Goal: Task Accomplishment & Management: Manage account settings

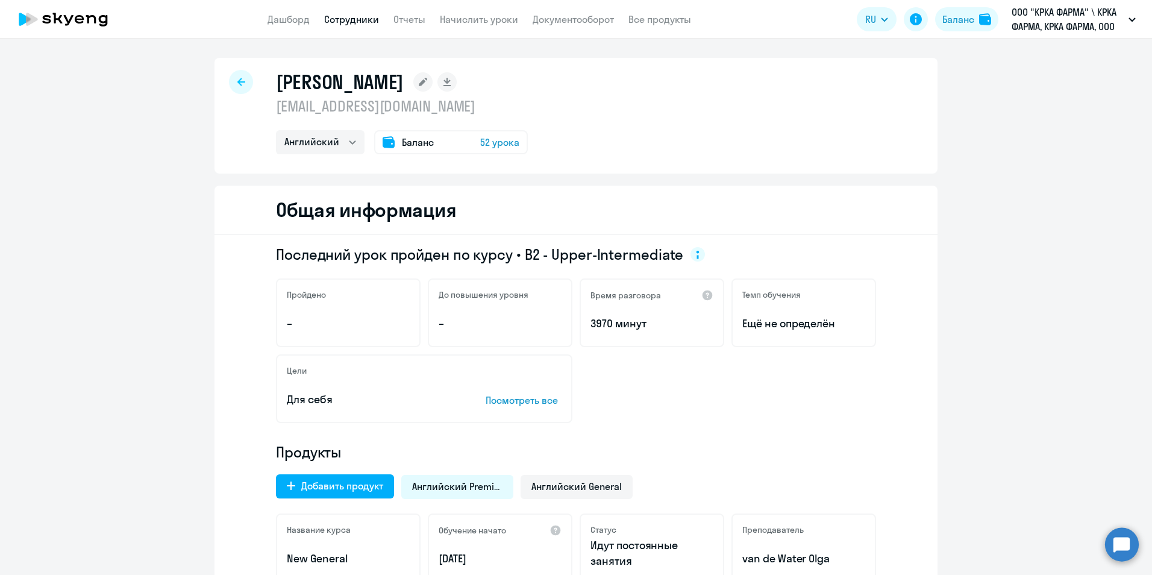
select select "english"
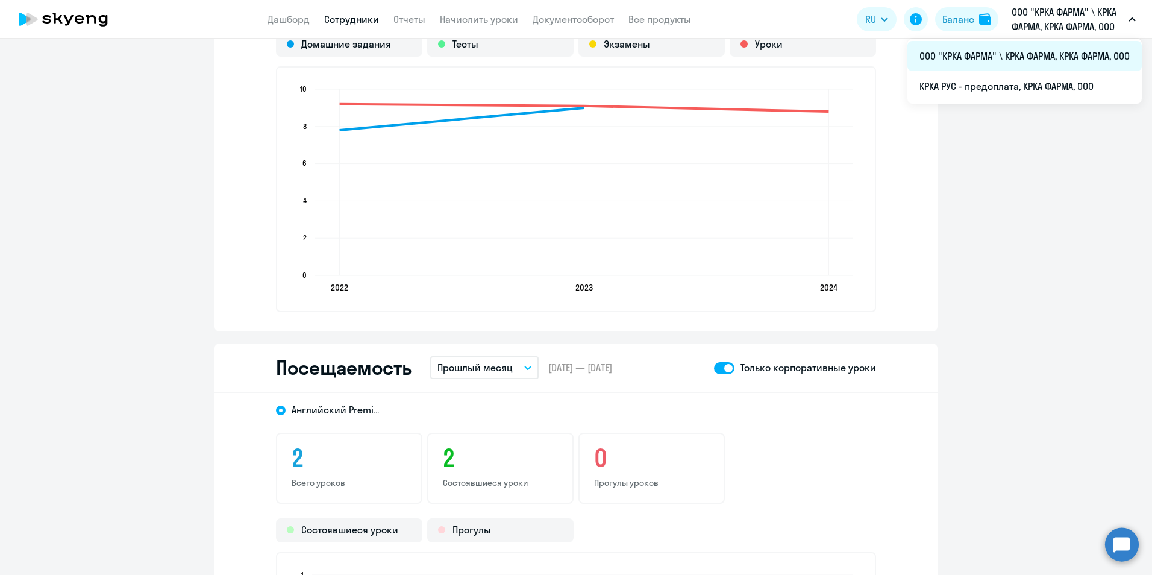
click at [1002, 59] on li "ООО "КРКА ФАРМА" \ КРКА ФАРМА, КРКА ФАРМА, ООО" at bounding box center [1024, 56] width 234 height 30
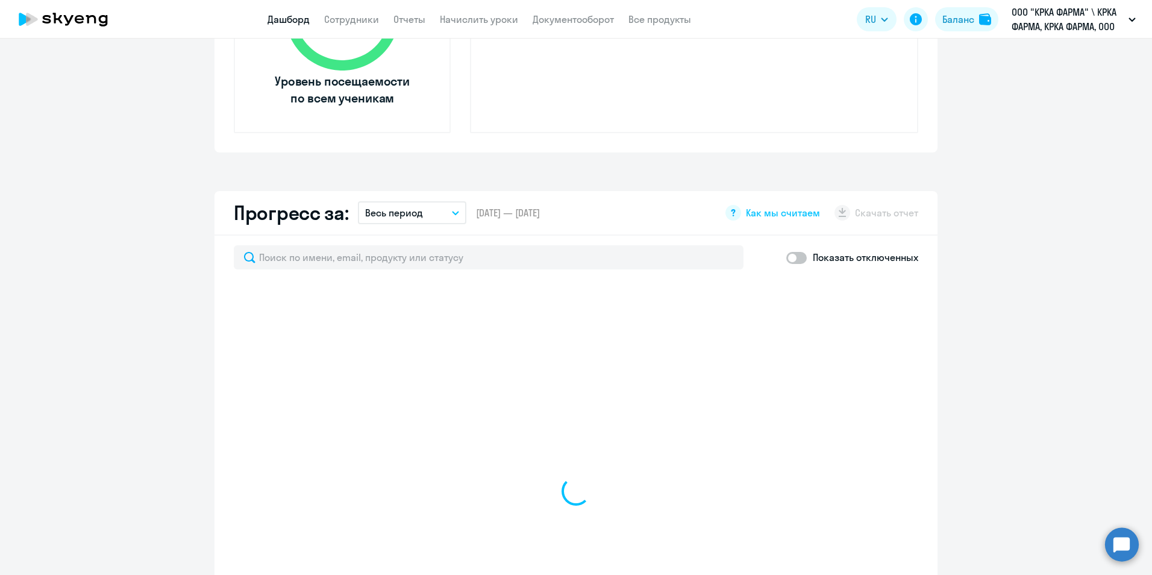
scroll to position [346, 0]
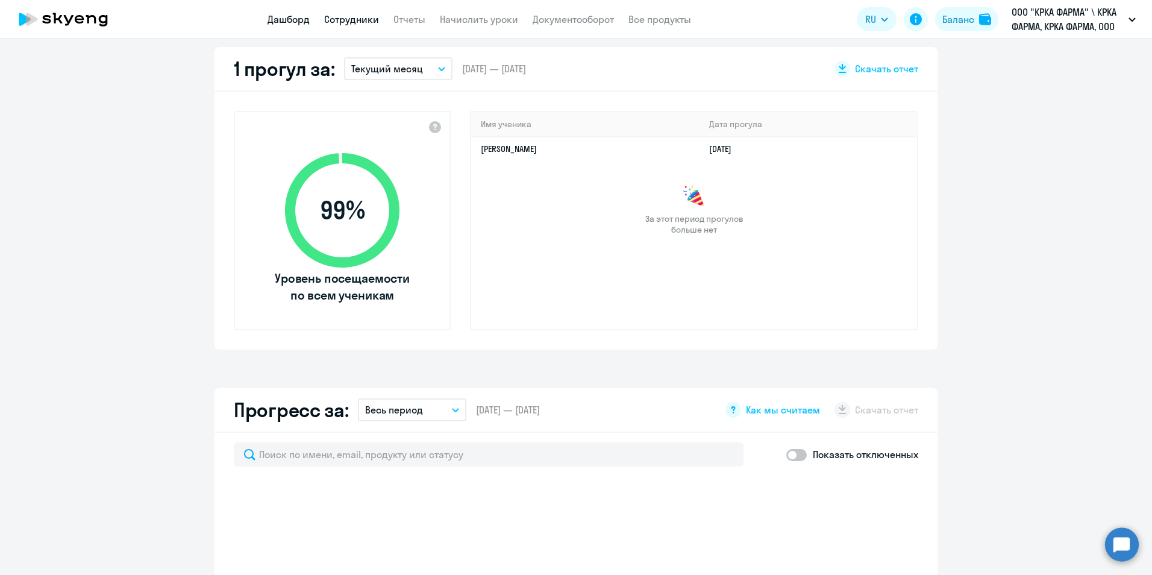
click at [372, 20] on link "Сотрудники" at bounding box center [351, 19] width 55 height 12
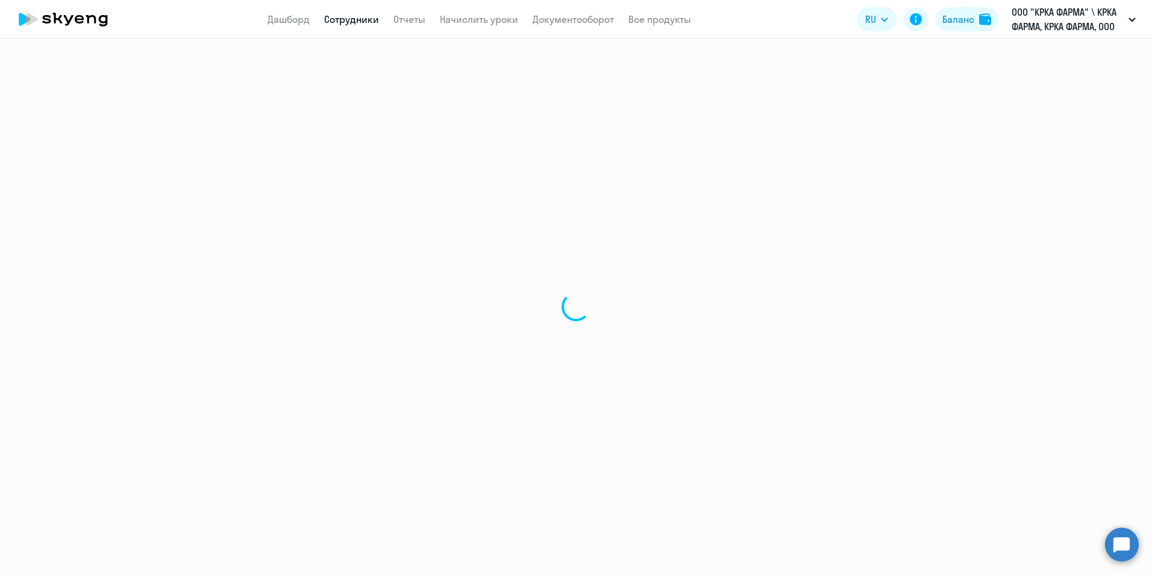
select select "30"
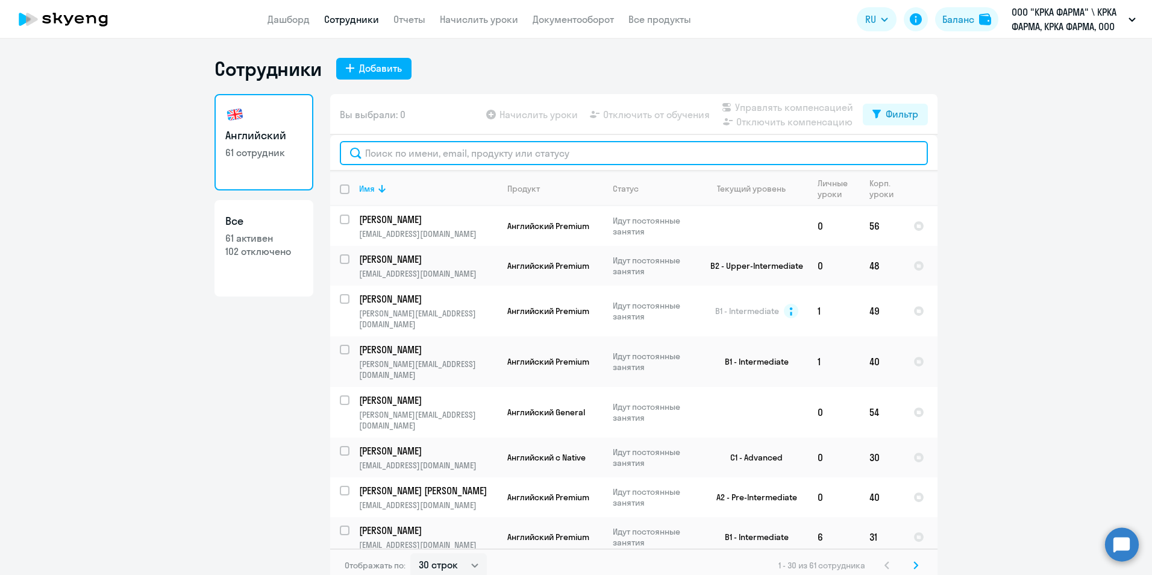
click at [608, 154] on input "text" at bounding box center [634, 153] width 588 height 24
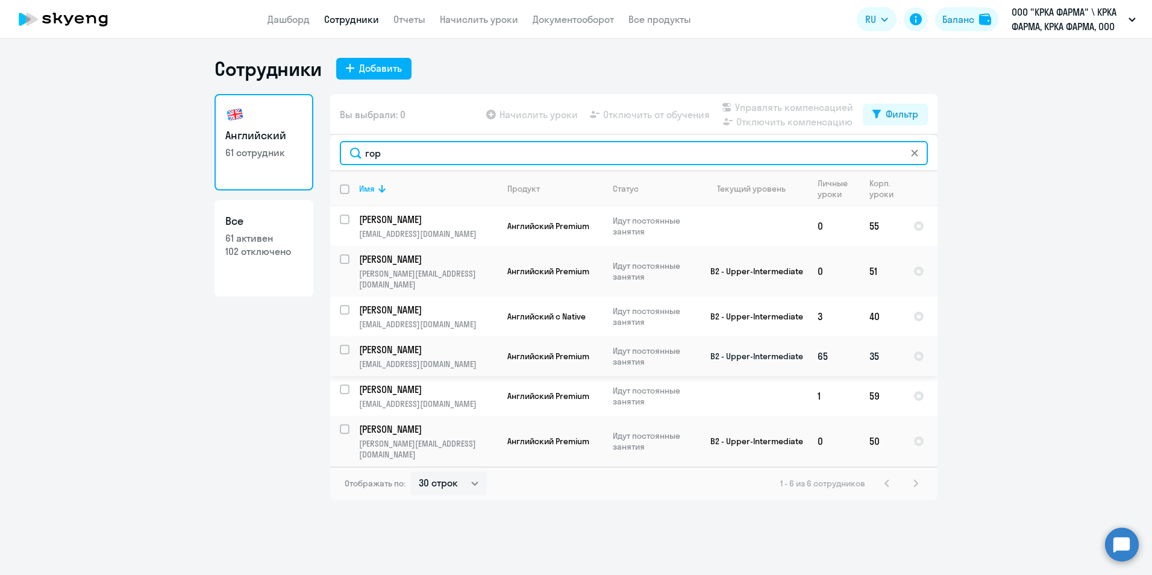
type input "гор"
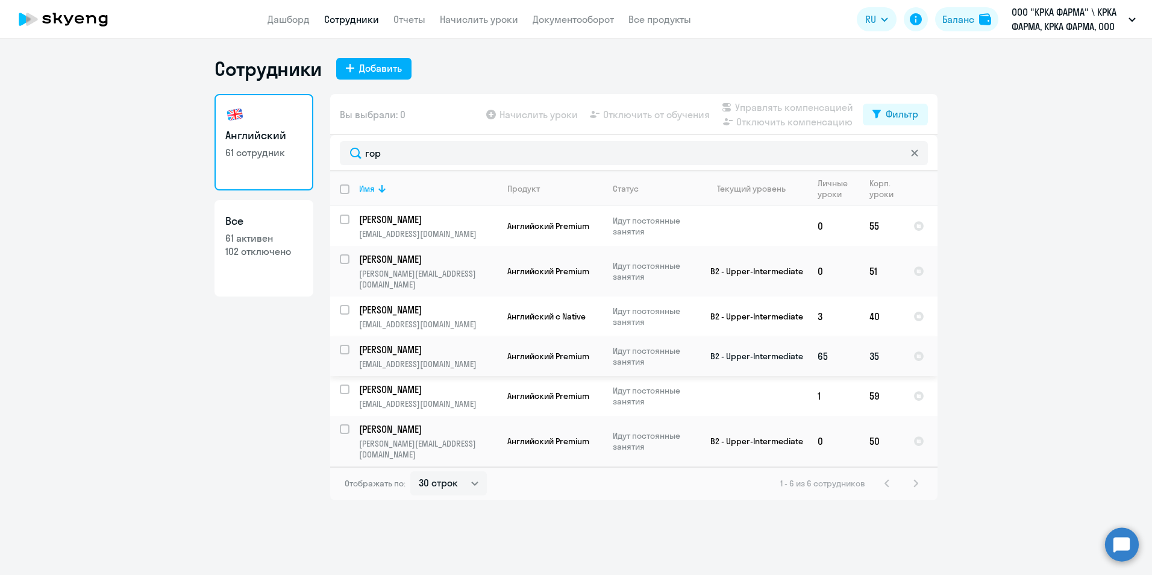
click at [438, 343] on p "[PERSON_NAME]" at bounding box center [427, 349] width 136 height 13
select select "english"
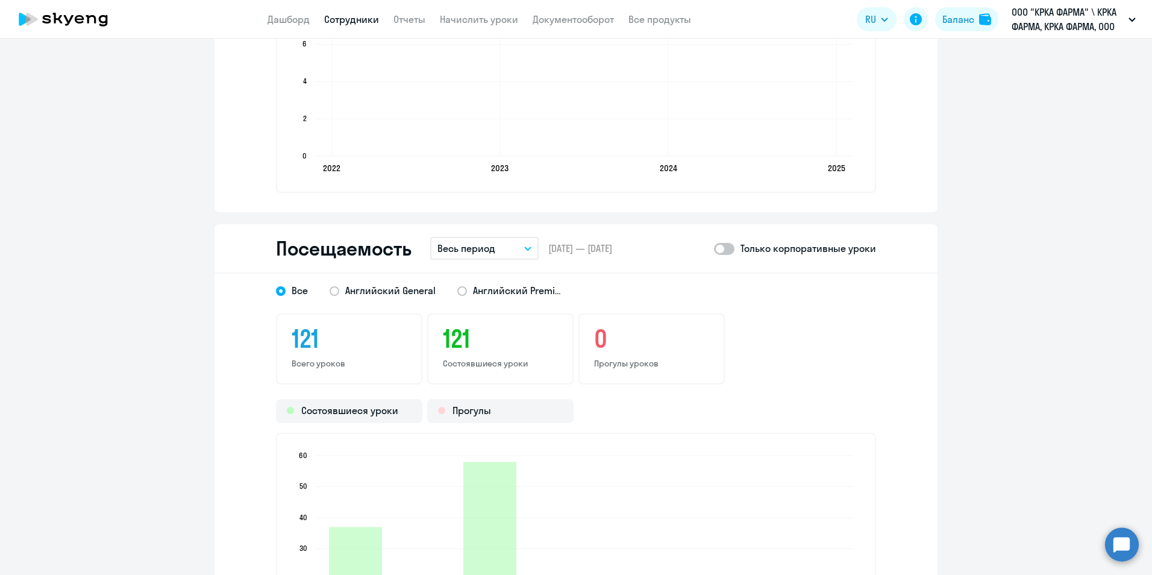
scroll to position [1265, 0]
click at [725, 248] on span at bounding box center [724, 248] width 20 height 12
click at [714, 248] on input "checkbox" at bounding box center [713, 247] width 1 height 1
checkbox input "true"
click at [524, 246] on icon "button" at bounding box center [527, 247] width 7 height 4
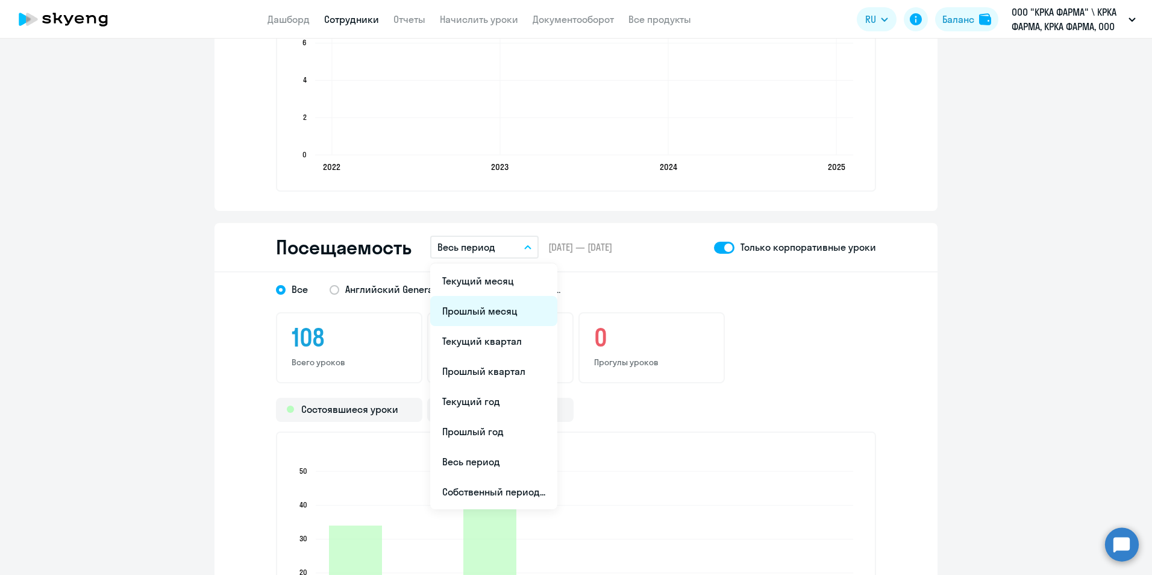
click at [509, 310] on li "Прошлый месяц" at bounding box center [493, 311] width 127 height 30
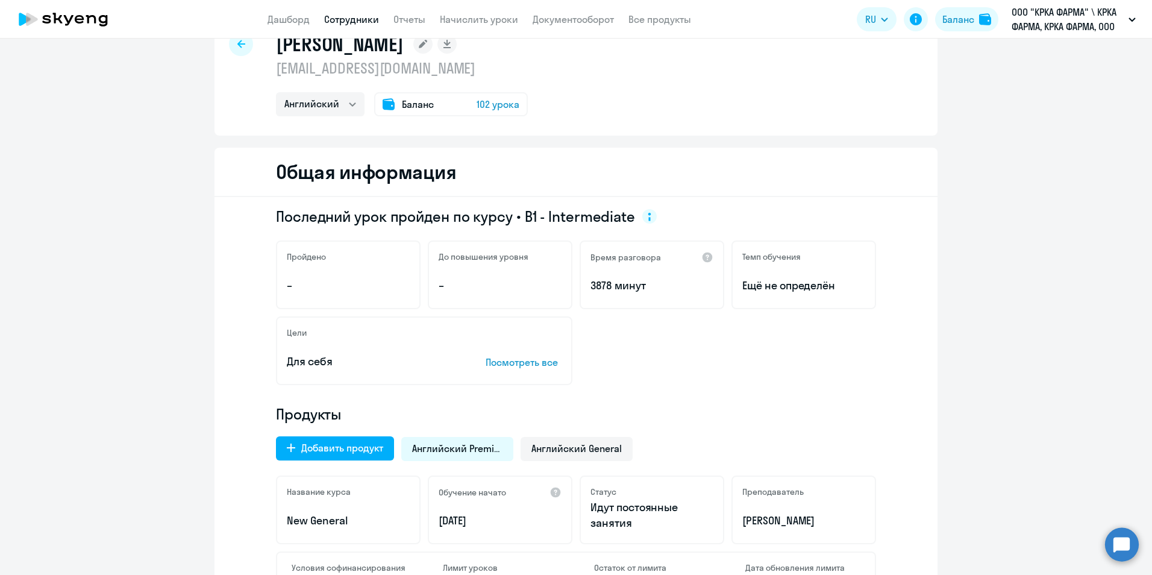
scroll to position [0, 0]
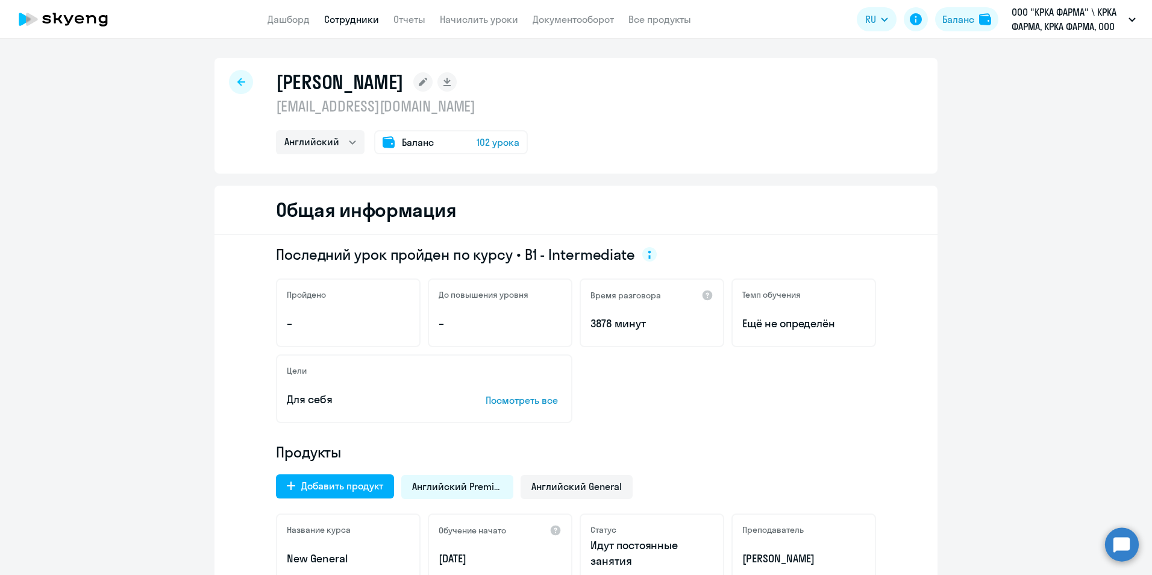
click at [366, 19] on link "Сотрудники" at bounding box center [351, 19] width 55 height 12
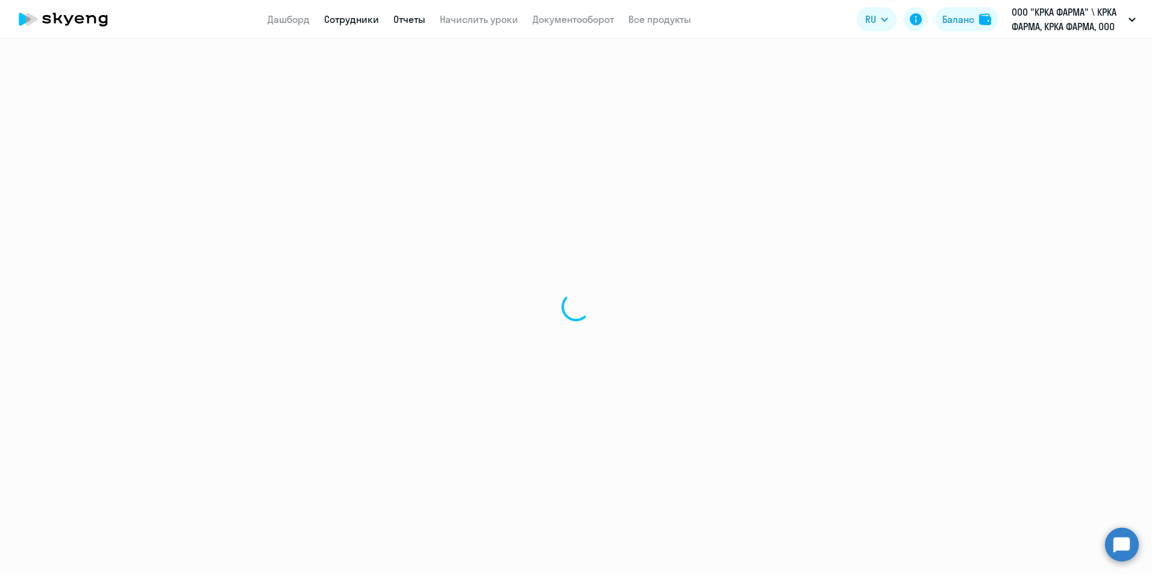
select select "30"
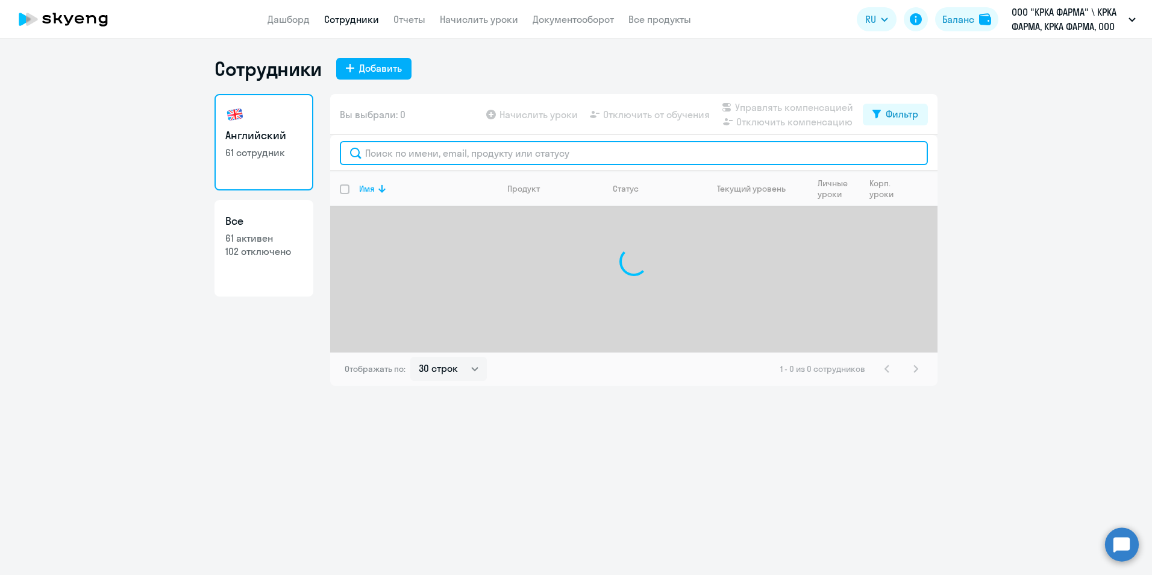
click at [374, 154] on input "text" at bounding box center [634, 153] width 588 height 24
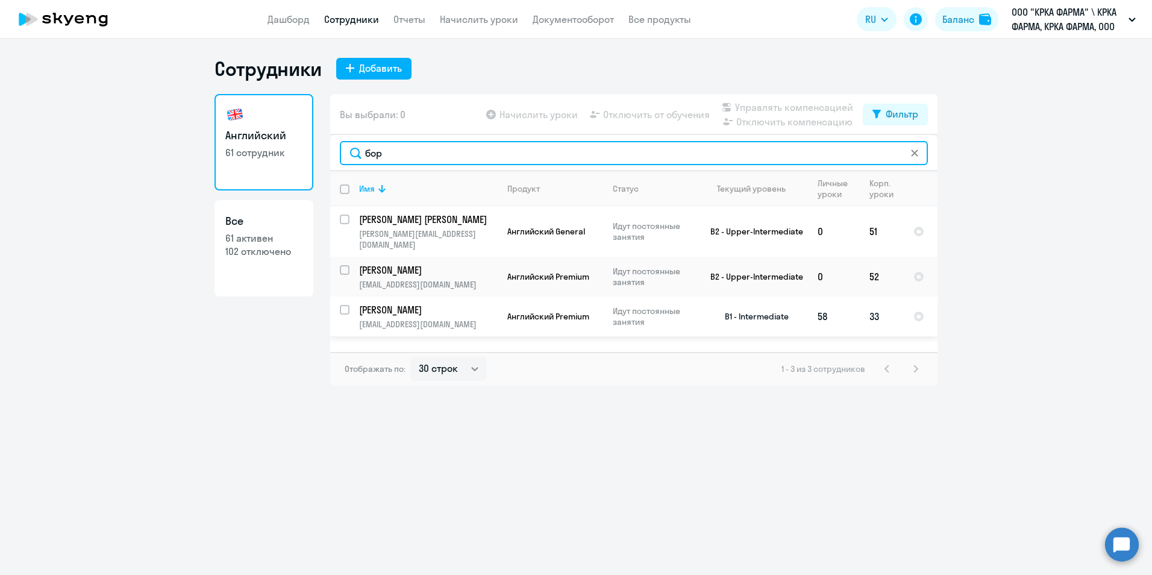
type input "бор"
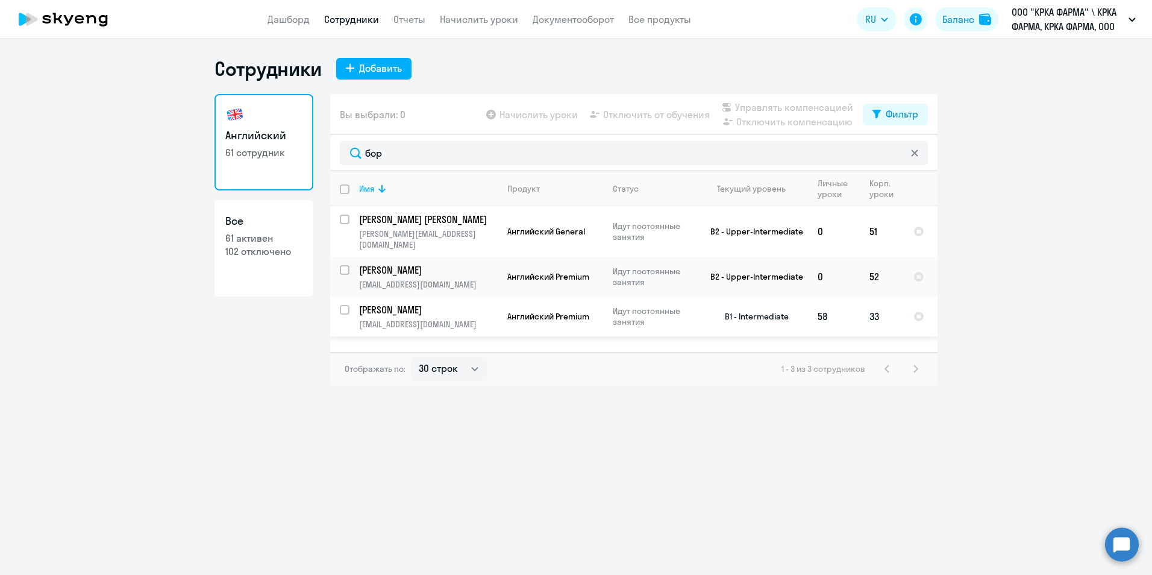
click at [391, 303] on p "[PERSON_NAME]" at bounding box center [427, 309] width 136 height 13
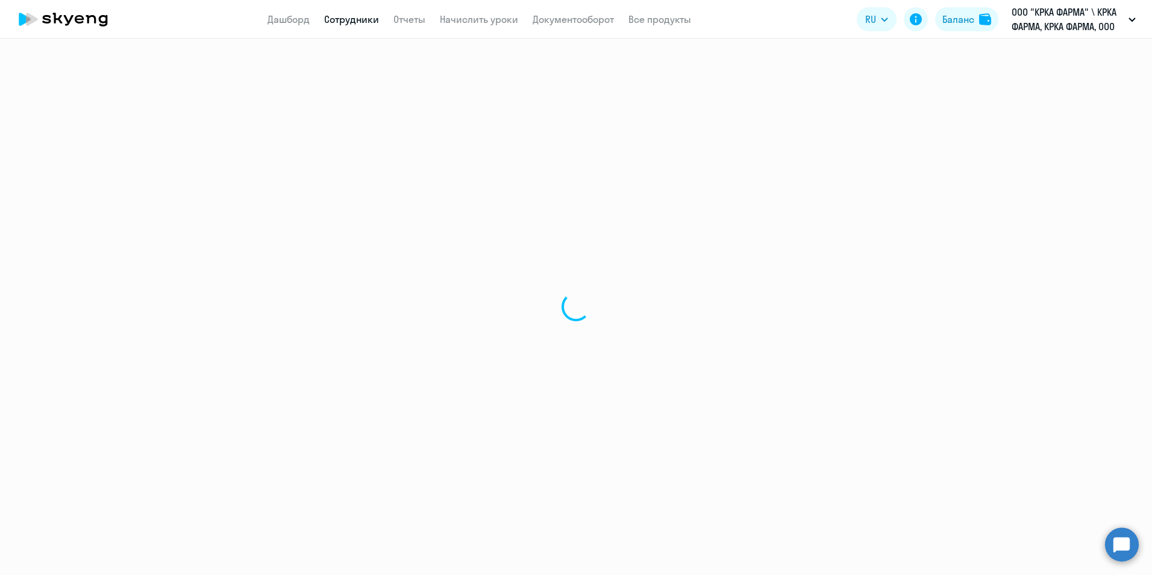
select select "english"
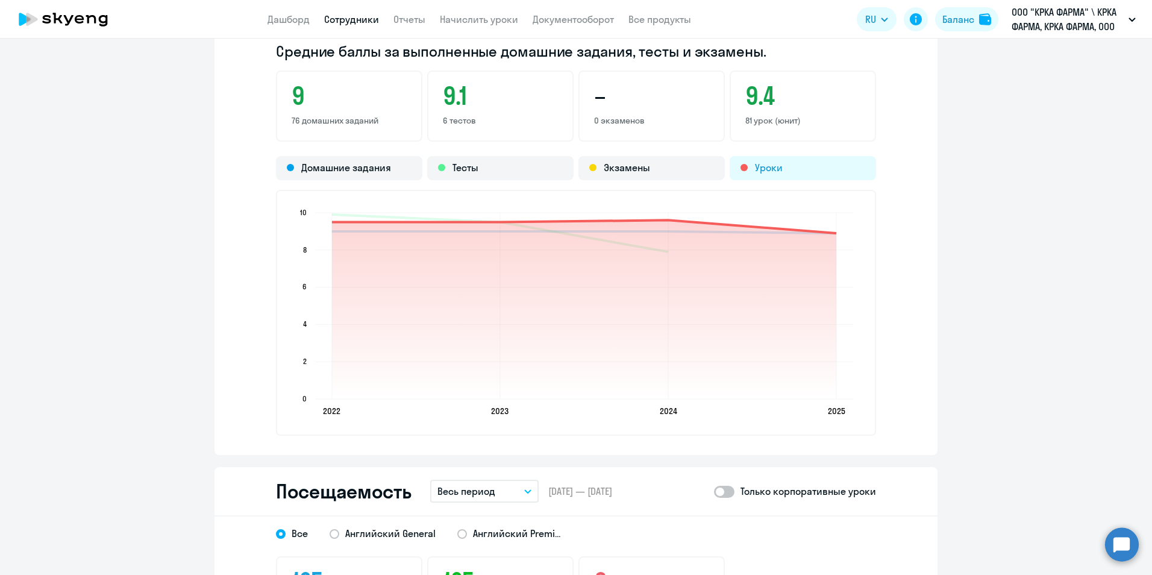
scroll to position [1205, 0]
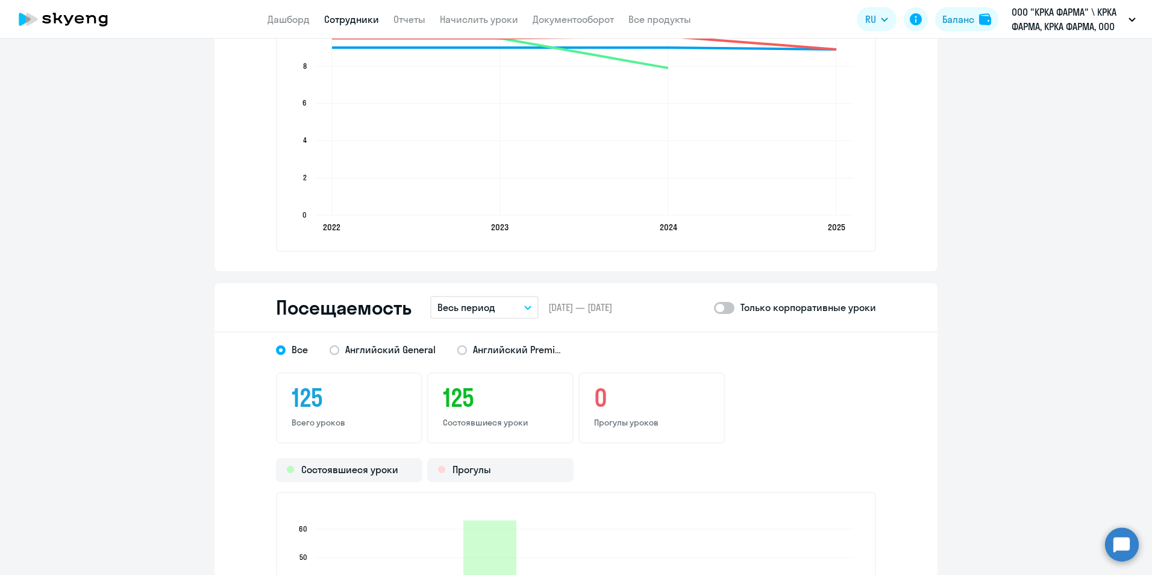
click at [728, 304] on span at bounding box center [724, 308] width 20 height 12
click at [714, 307] on input "checkbox" at bounding box center [713, 307] width 1 height 1
checkbox input "true"
click at [524, 308] on icon "button" at bounding box center [527, 307] width 7 height 4
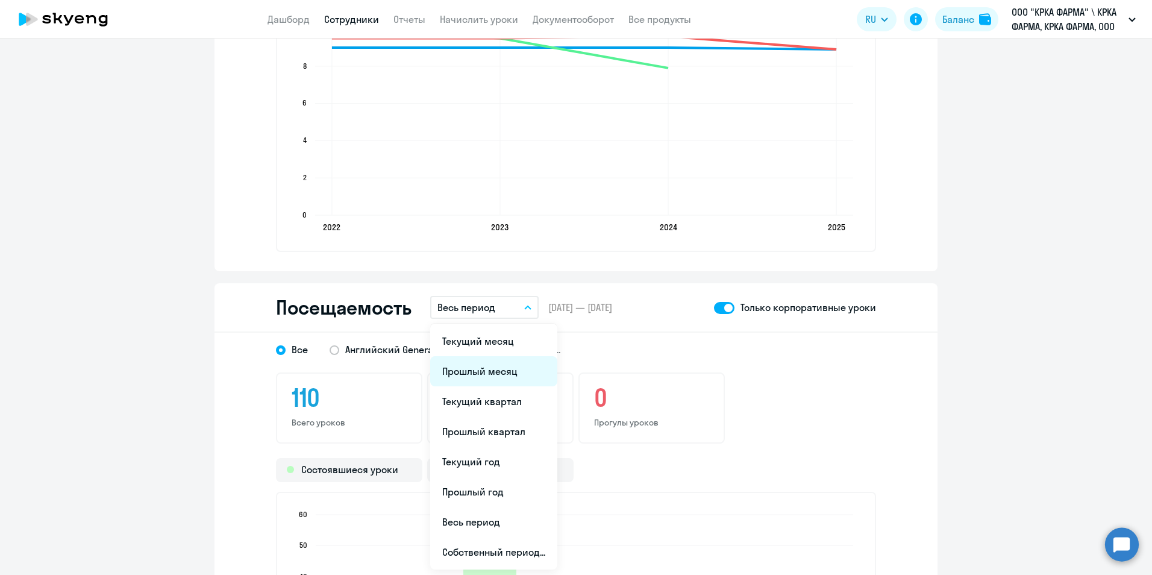
click at [520, 369] on li "Прошлый месяц" at bounding box center [493, 371] width 127 height 30
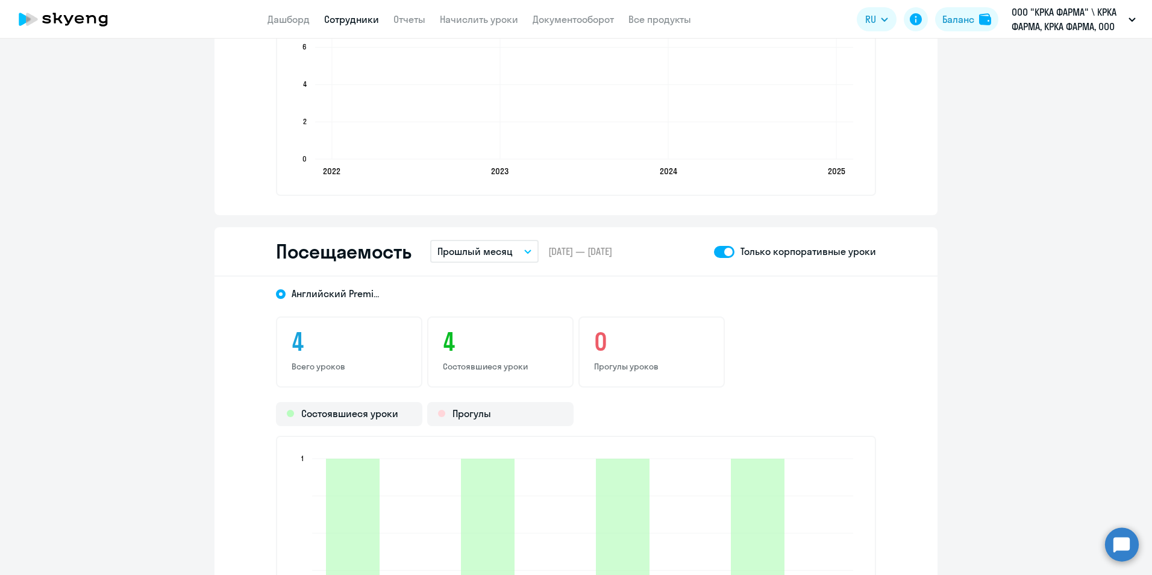
scroll to position [1265, 0]
